Goal: Task Accomplishment & Management: Manage account settings

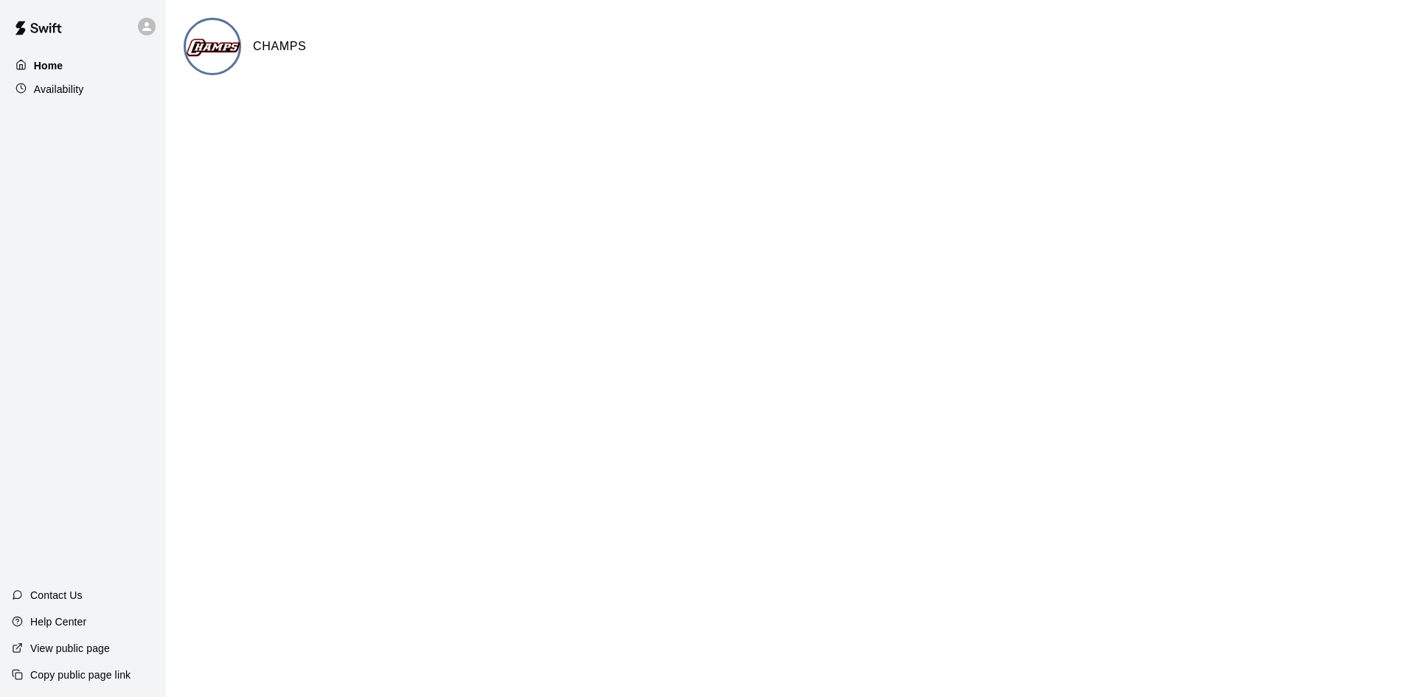
click at [41, 72] on p "Home" at bounding box center [49, 65] width 30 height 15
click at [63, 92] on p "Availability" at bounding box center [59, 89] width 50 height 15
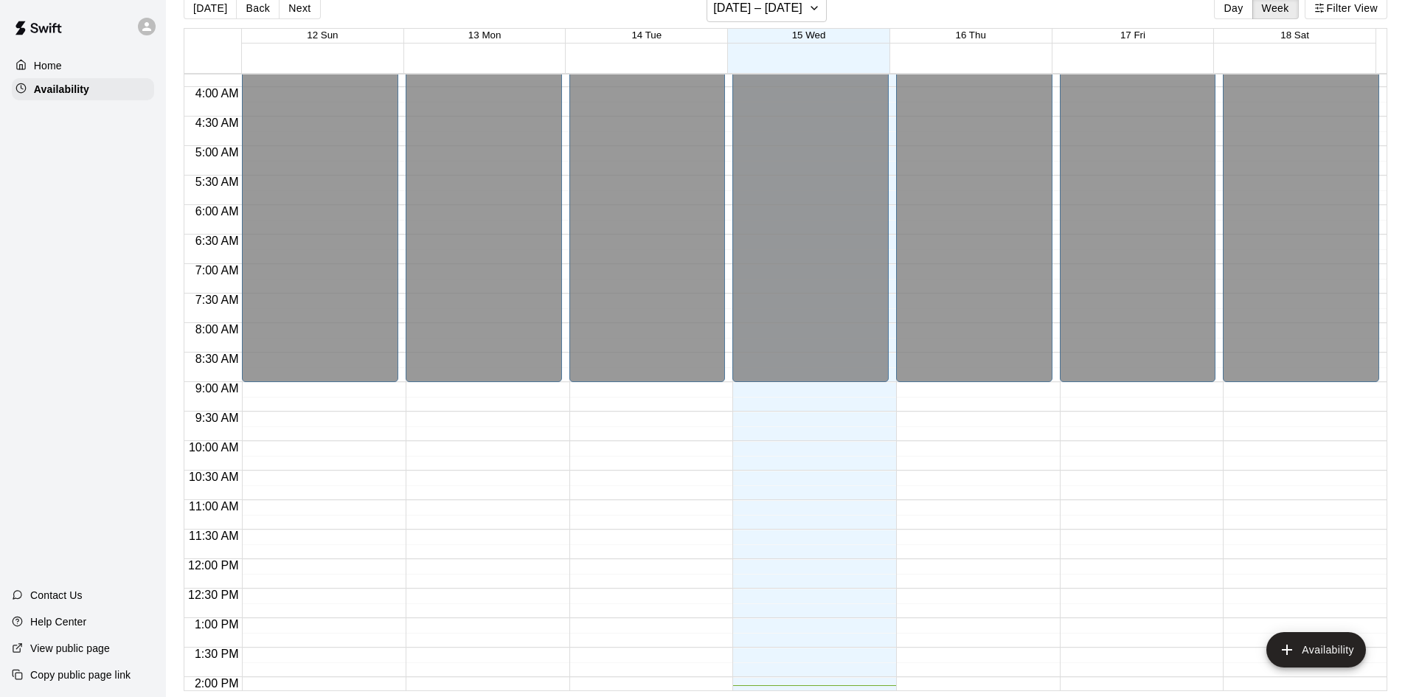
scroll to position [221, 0]
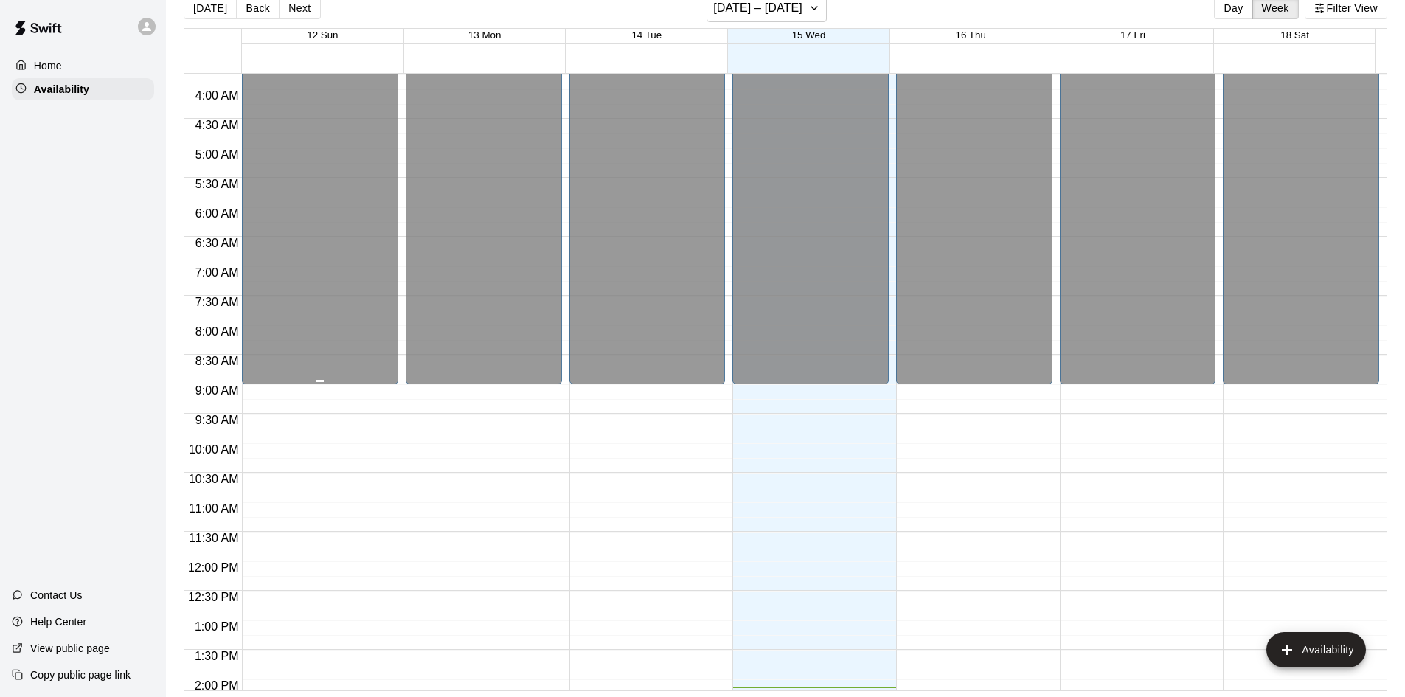
click at [257, 345] on div "Closed" at bounding box center [320, 126] width 148 height 527
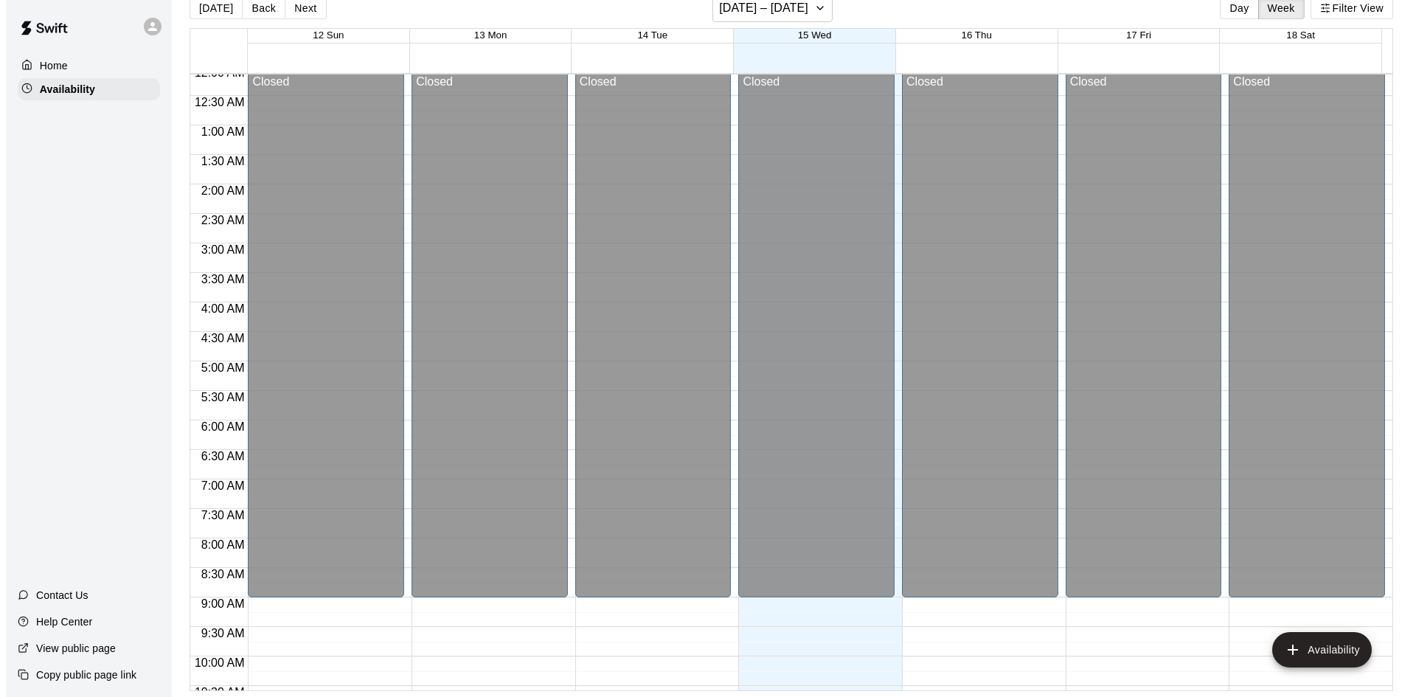
scroll to position [0, 0]
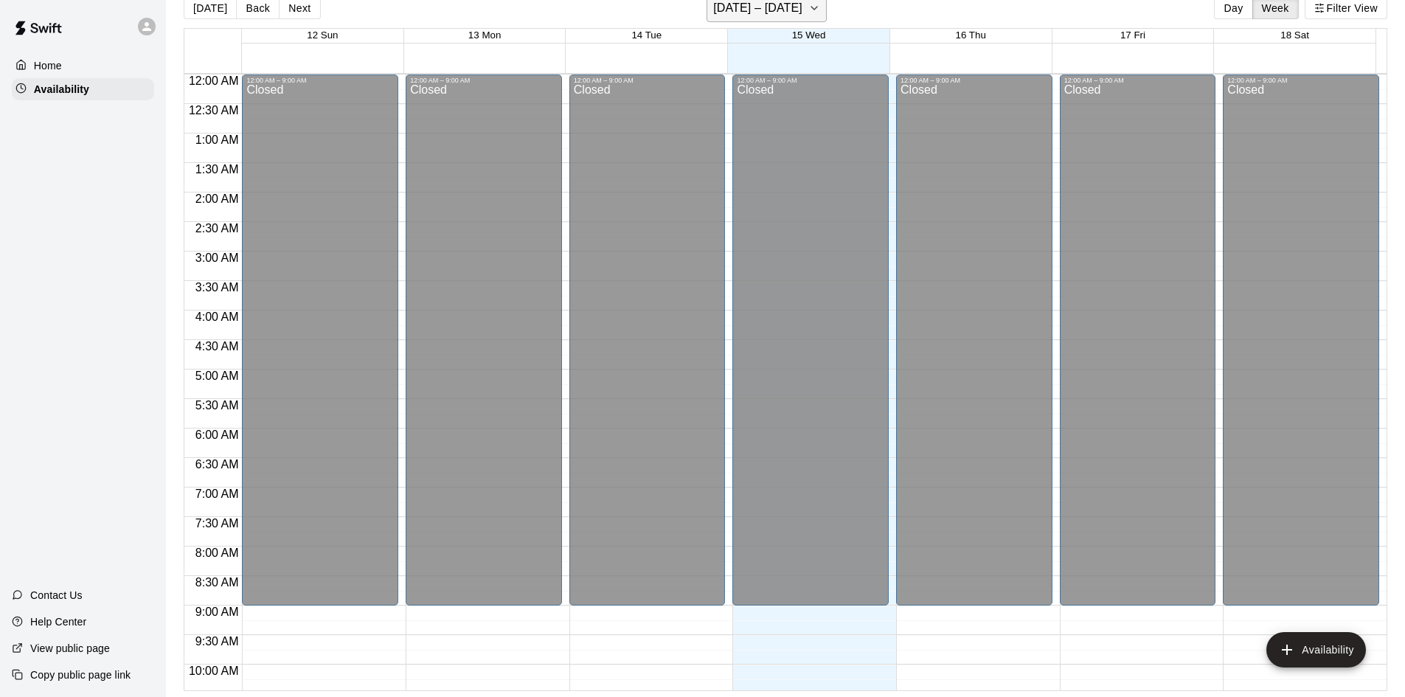
click at [771, 13] on h6 "[DATE] – [DATE]" at bounding box center [757, 8] width 89 height 21
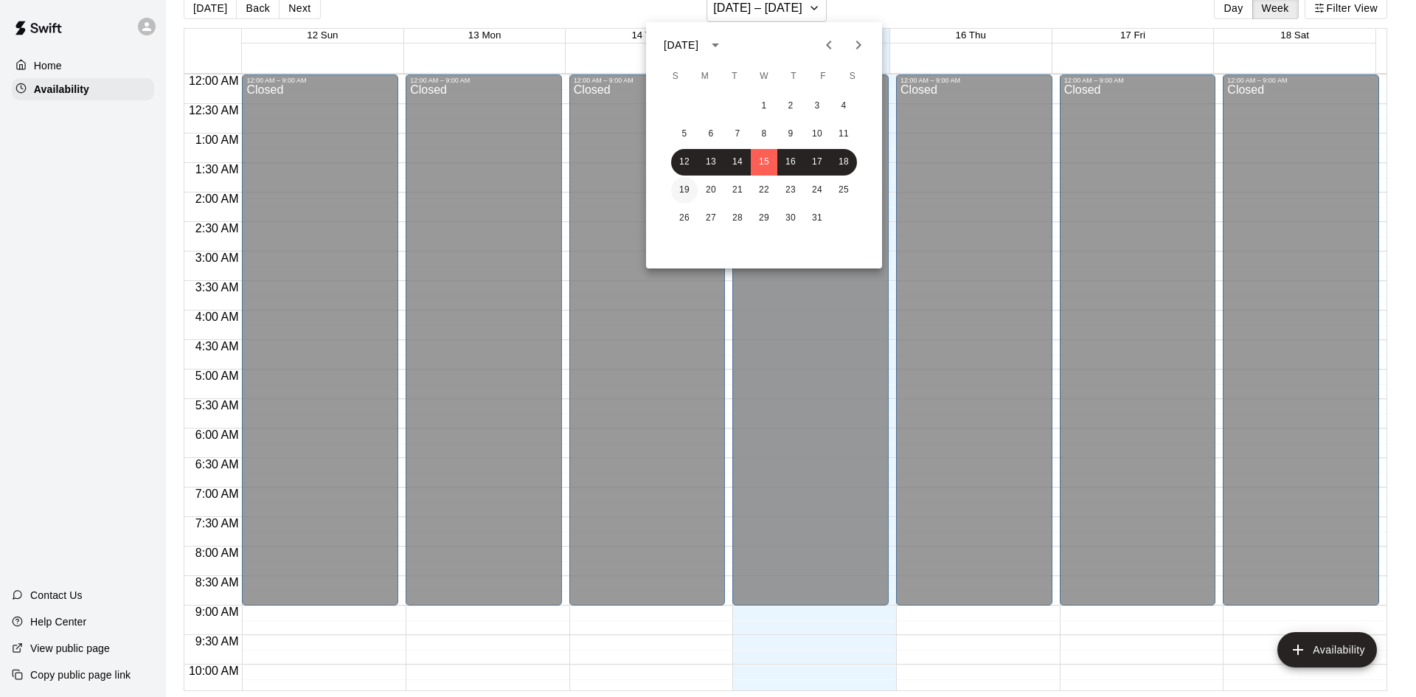
click at [688, 195] on button "19" at bounding box center [684, 190] width 27 height 27
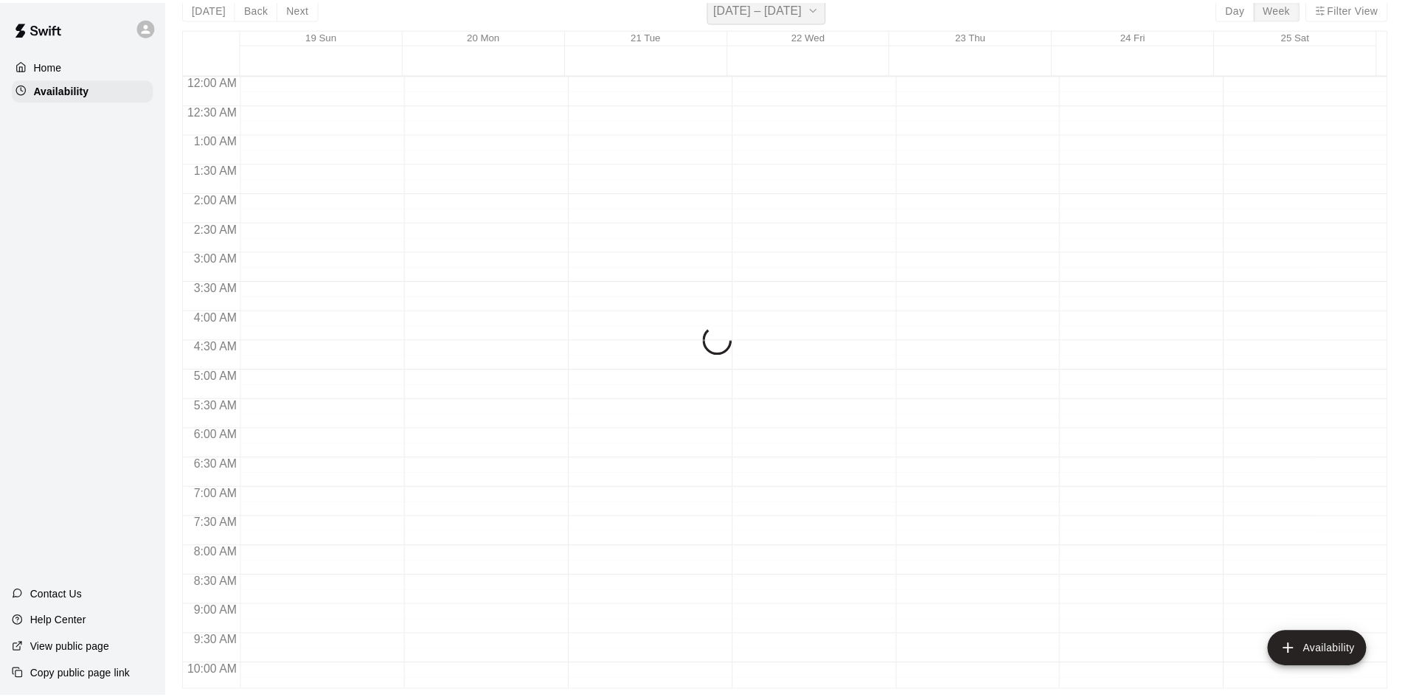
scroll to position [18, 0]
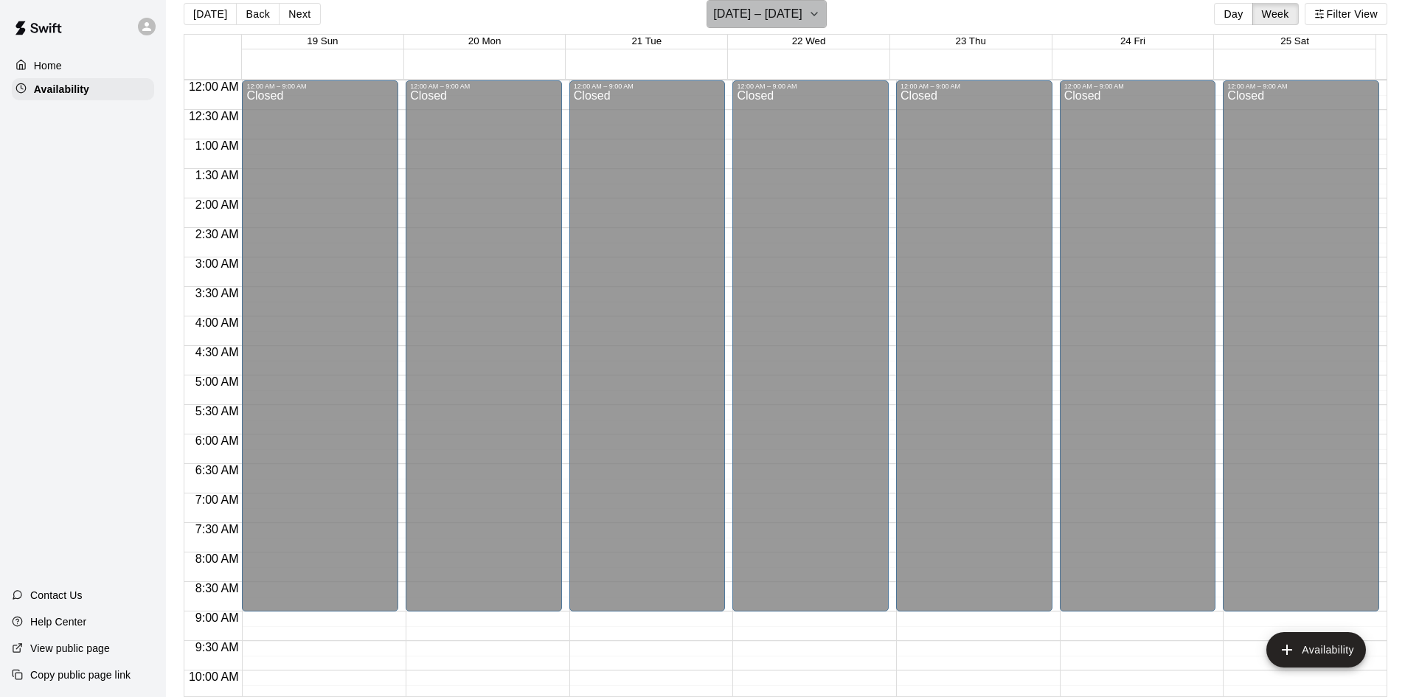
click at [809, 13] on icon "button" at bounding box center [814, 14] width 12 height 18
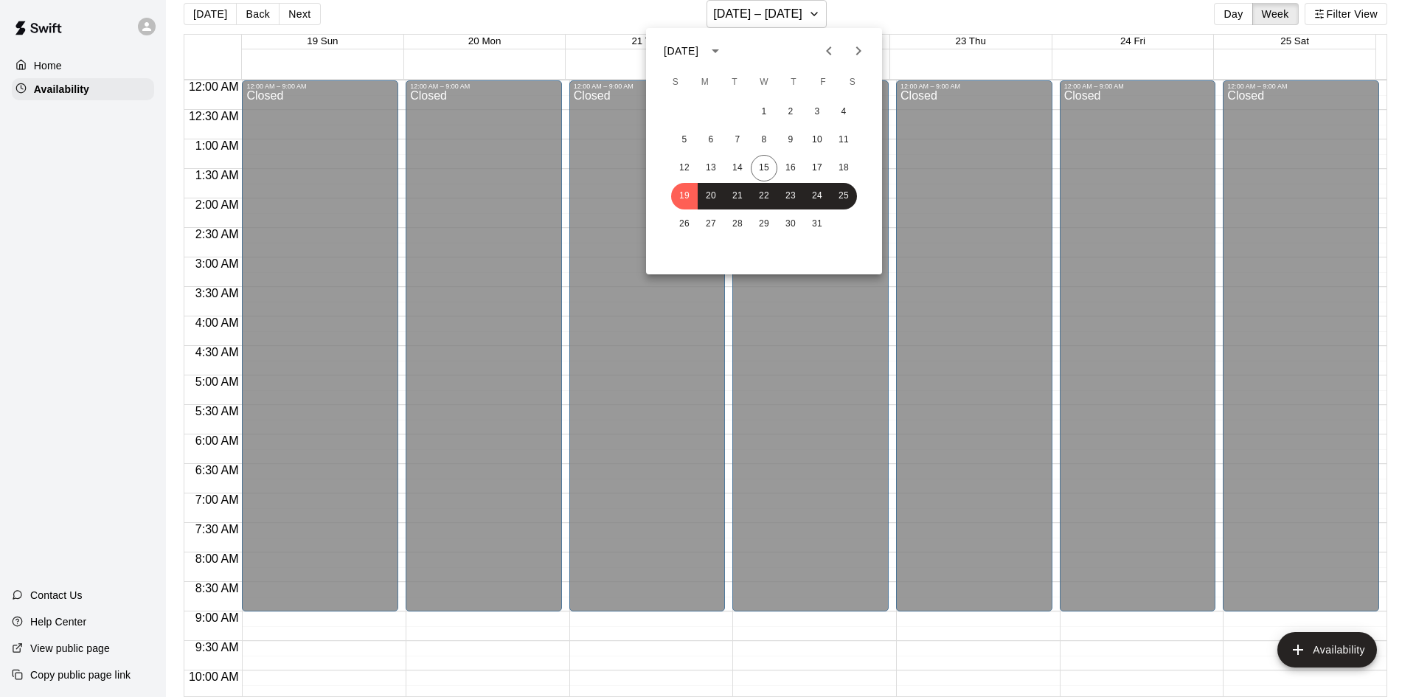
click at [858, 47] on icon "Next month" at bounding box center [858, 50] width 5 height 9
click at [683, 142] on button "2" at bounding box center [684, 140] width 27 height 27
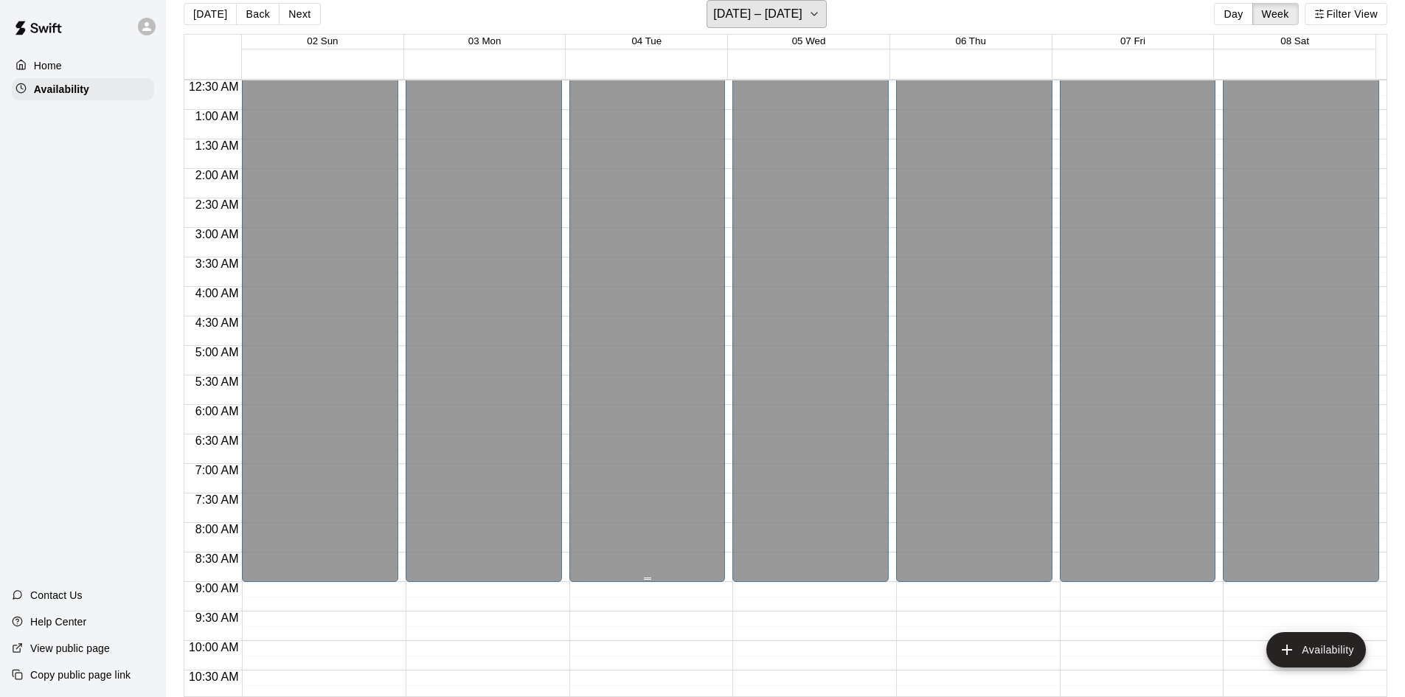
scroll to position [0, 0]
